Goal: Information Seeking & Learning: Learn about a topic

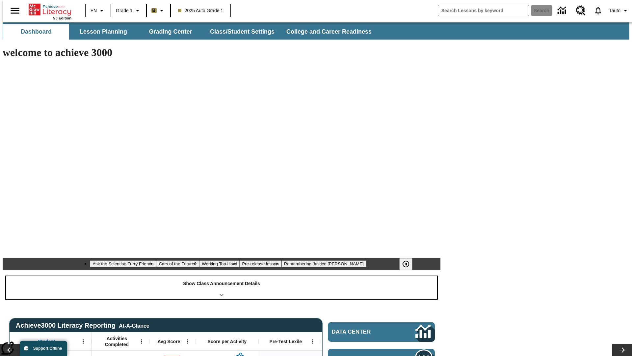
click at [222, 276] on div "Show Class Announcement Details" at bounding box center [221, 287] width 431 height 23
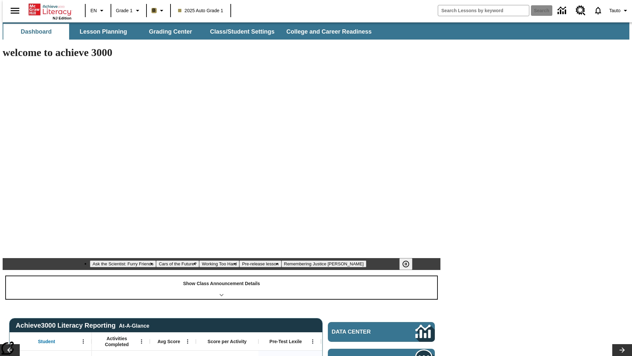
click at [222, 276] on div "Show Class Announcement Details" at bounding box center [221, 287] width 431 height 23
